Goal: Navigation & Orientation: Find specific page/section

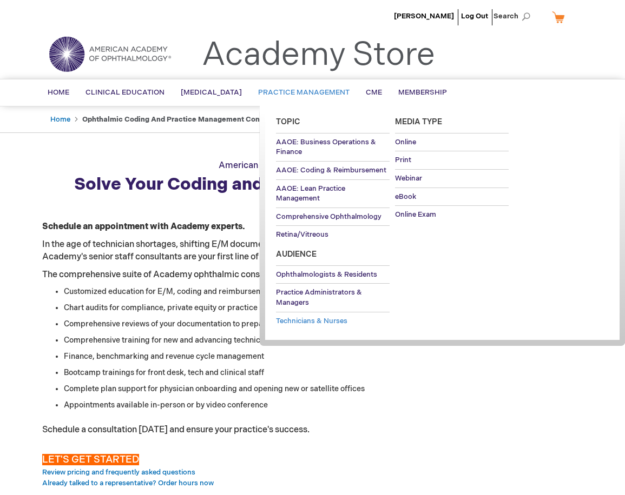
click at [307, 317] on span "Technicians & Nurses" at bounding box center [311, 321] width 71 height 9
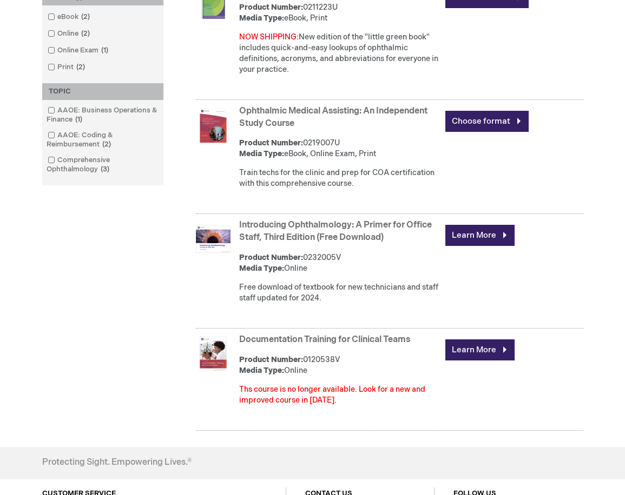
scroll to position [319, 0]
